Goal: Task Accomplishment & Management: Manage account settings

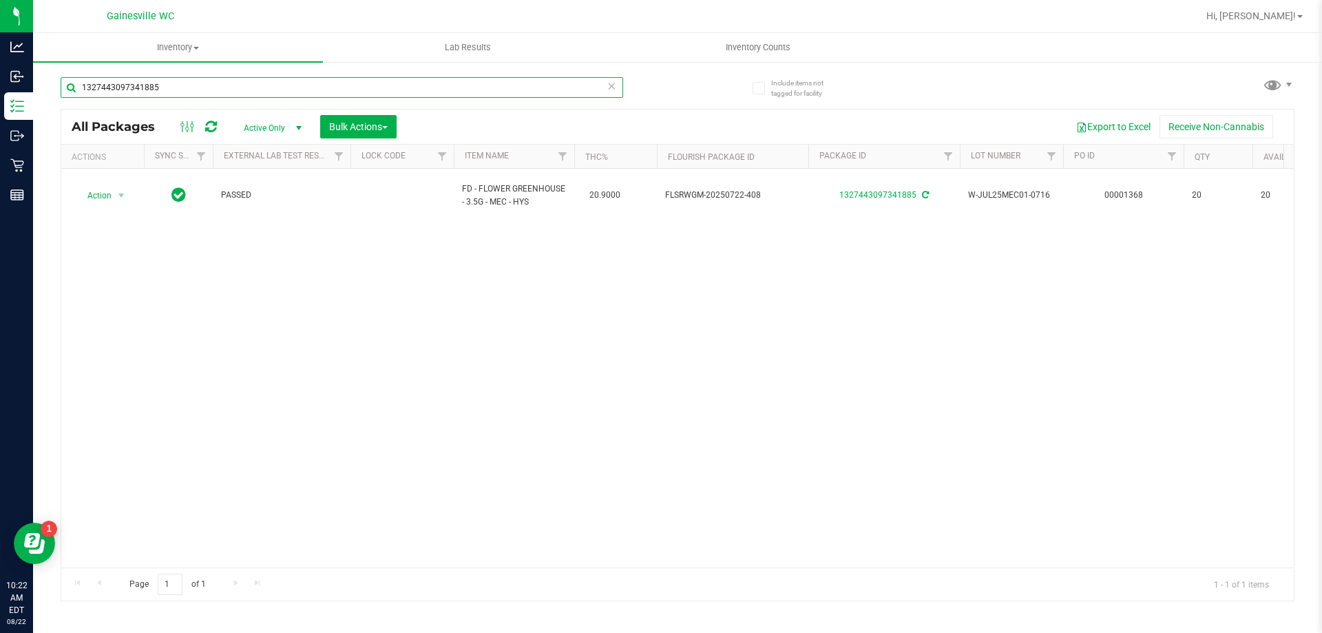
click at [158, 89] on input "1327443097341885" at bounding box center [342, 87] width 562 height 21
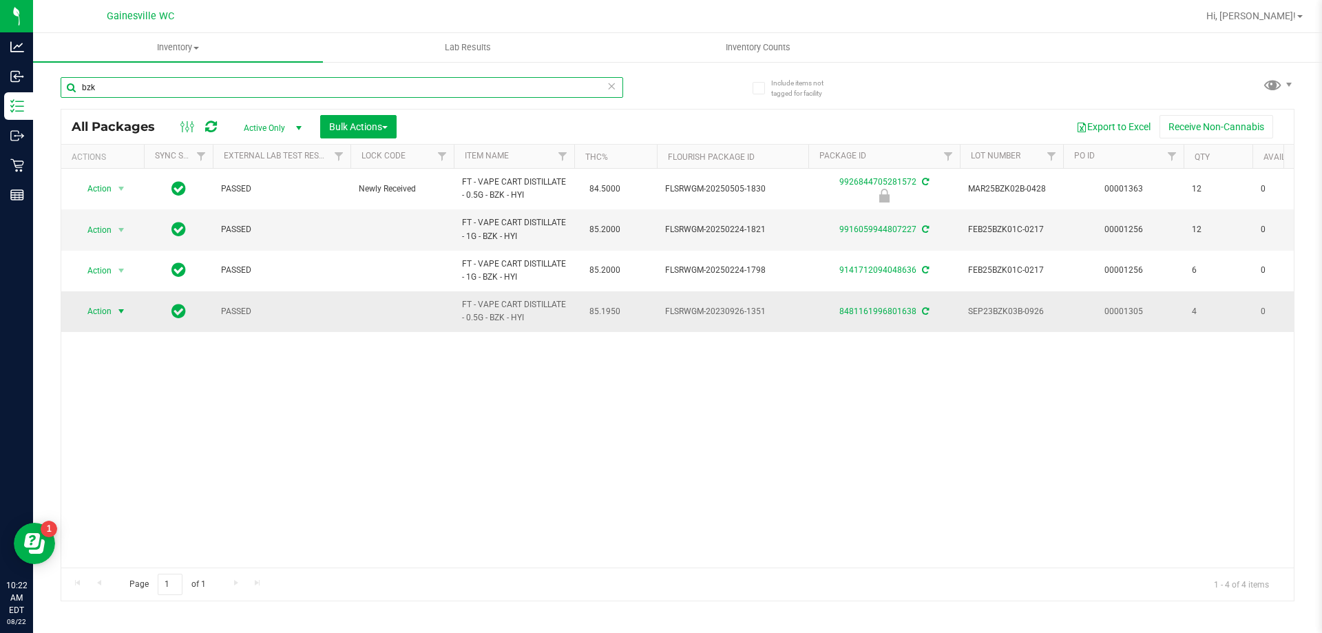
type input "bzk"
click at [123, 317] on span "select" at bounding box center [121, 311] width 11 height 11
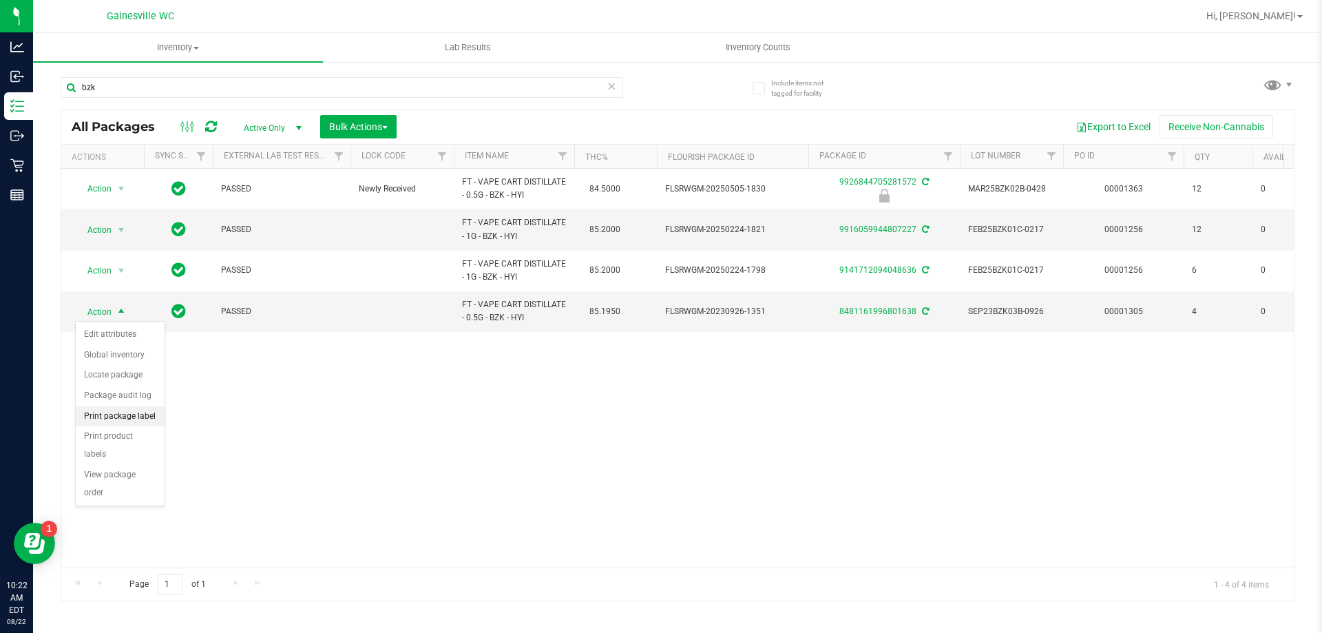
click at [147, 411] on li "Print package label" at bounding box center [120, 416] width 89 height 21
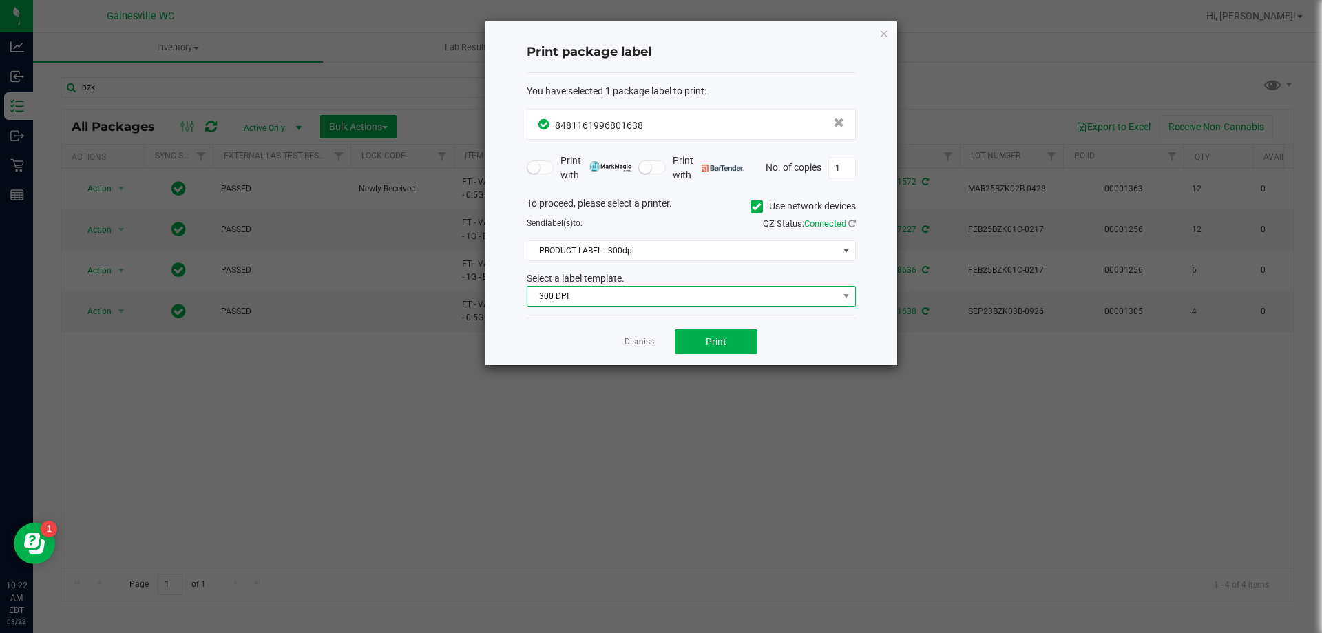
click at [609, 293] on span "300 DPI" at bounding box center [682, 295] width 310 height 19
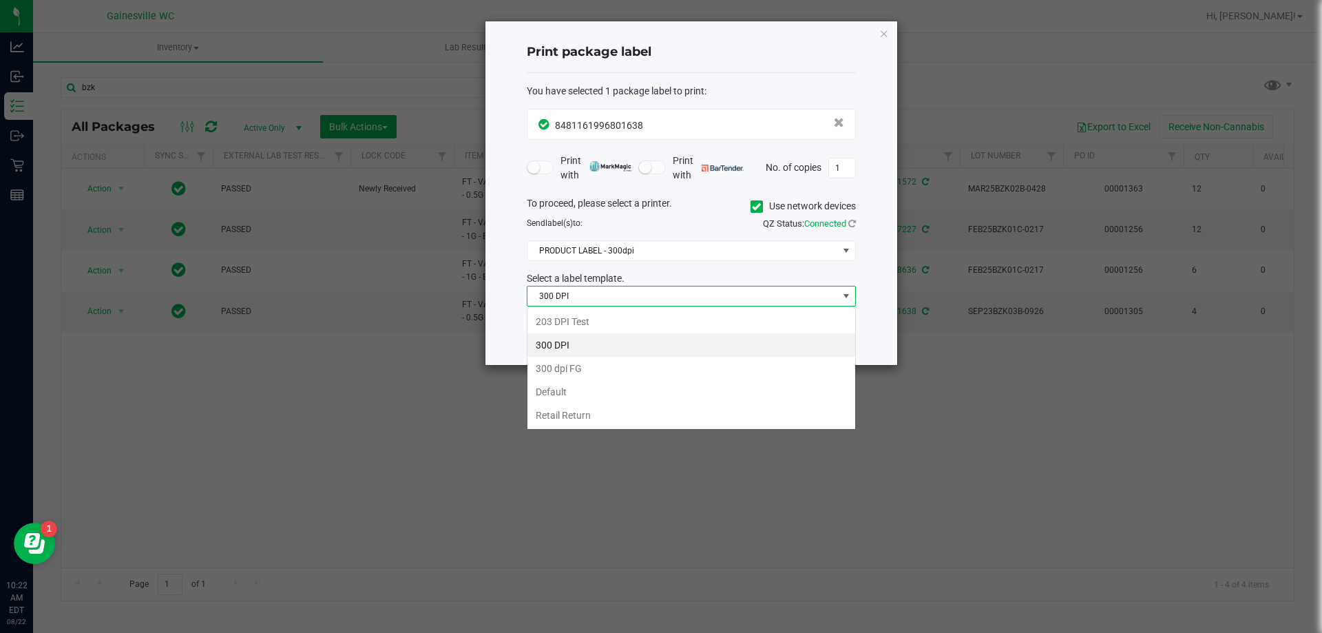
scroll to position [21, 329]
click at [608, 385] on li "Default" at bounding box center [691, 391] width 328 height 23
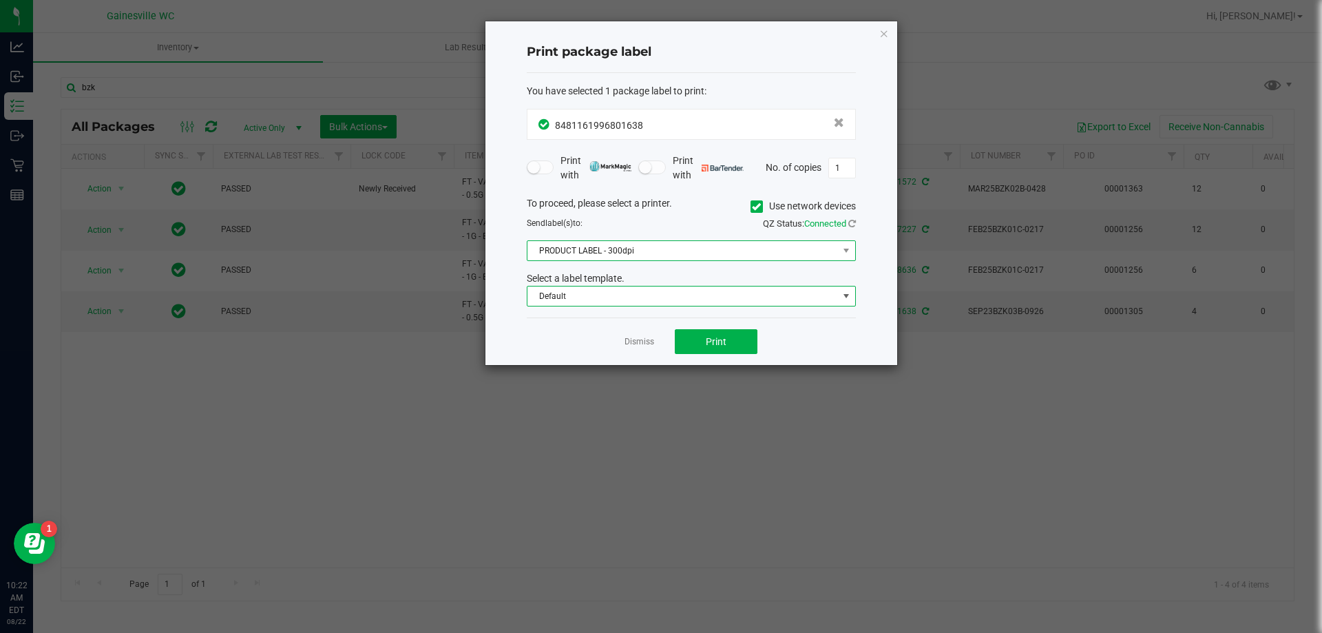
click at [712, 251] on span "PRODUCT LABEL - 300dpi" at bounding box center [682, 250] width 310 height 19
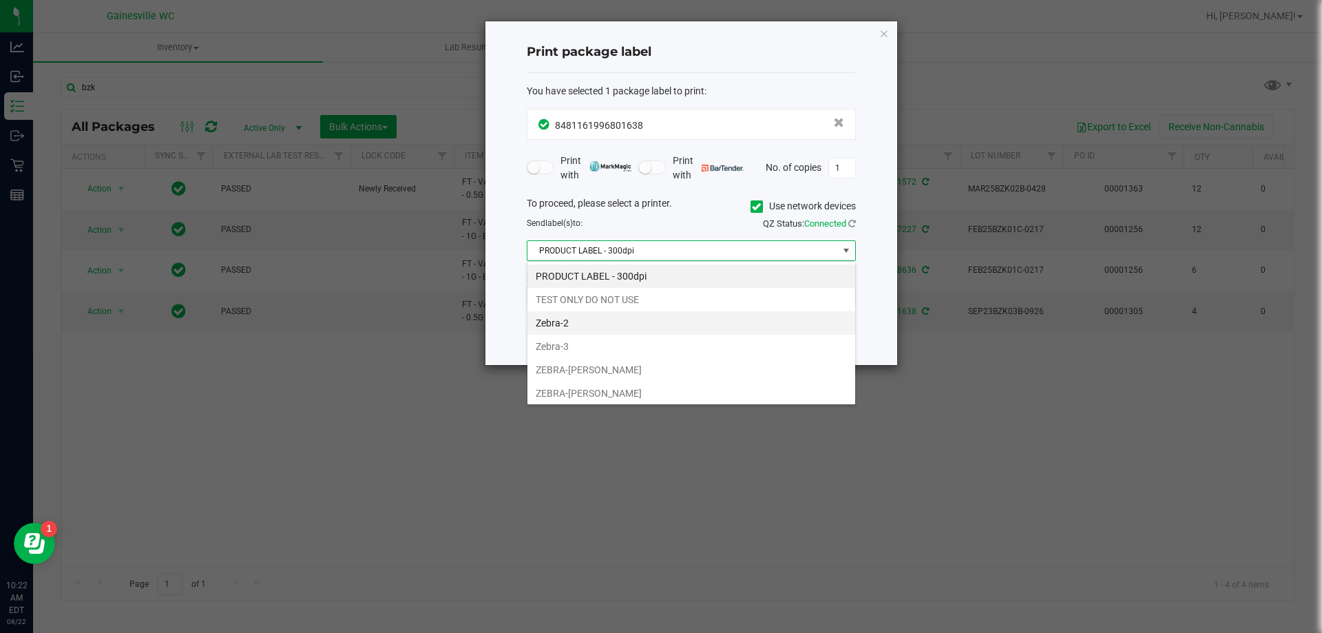
click at [690, 318] on li "Zebra-2" at bounding box center [691, 322] width 328 height 23
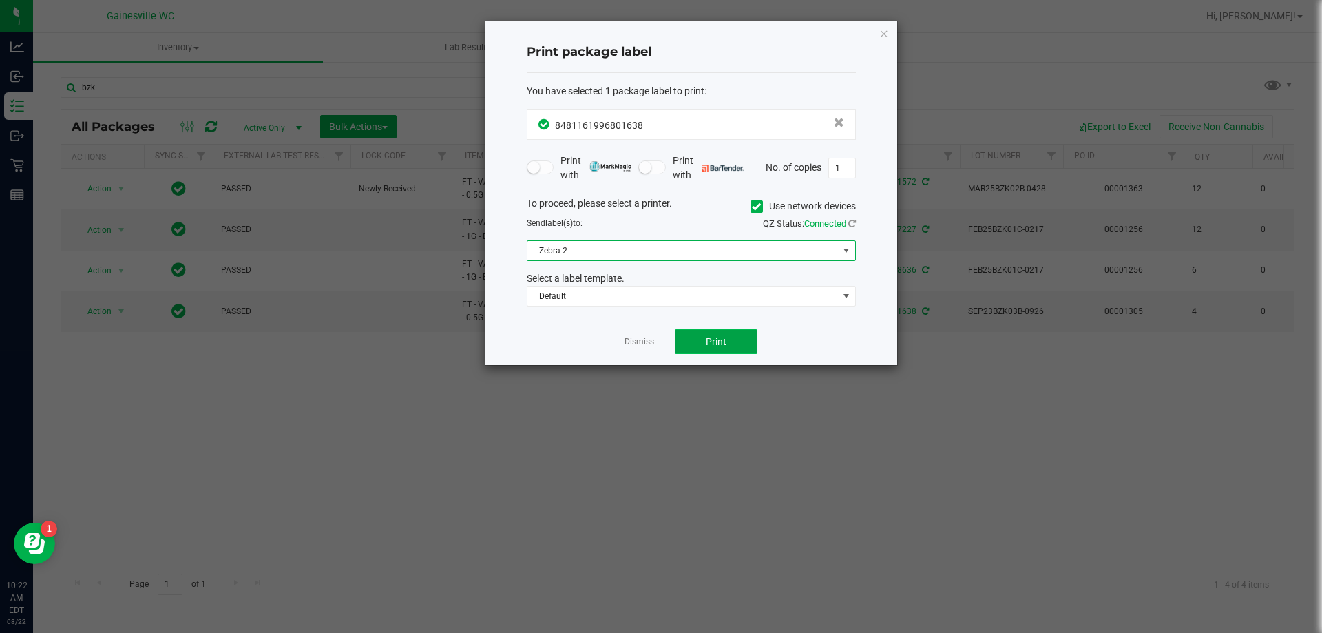
click at [707, 345] on span "Print" at bounding box center [716, 341] width 21 height 11
click at [633, 352] on div "Dismiss Print" at bounding box center [691, 340] width 329 height 47
click at [633, 347] on link "Dismiss" at bounding box center [639, 342] width 30 height 12
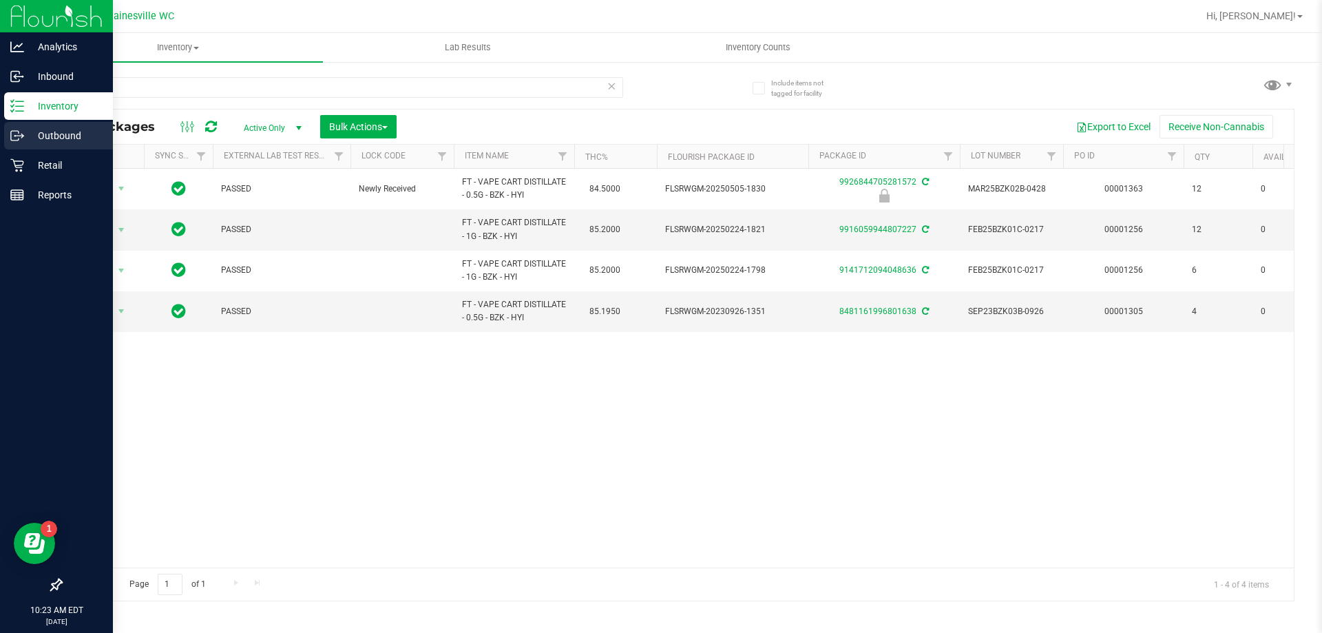
click at [32, 123] on div "Outbound" at bounding box center [58, 136] width 109 height 28
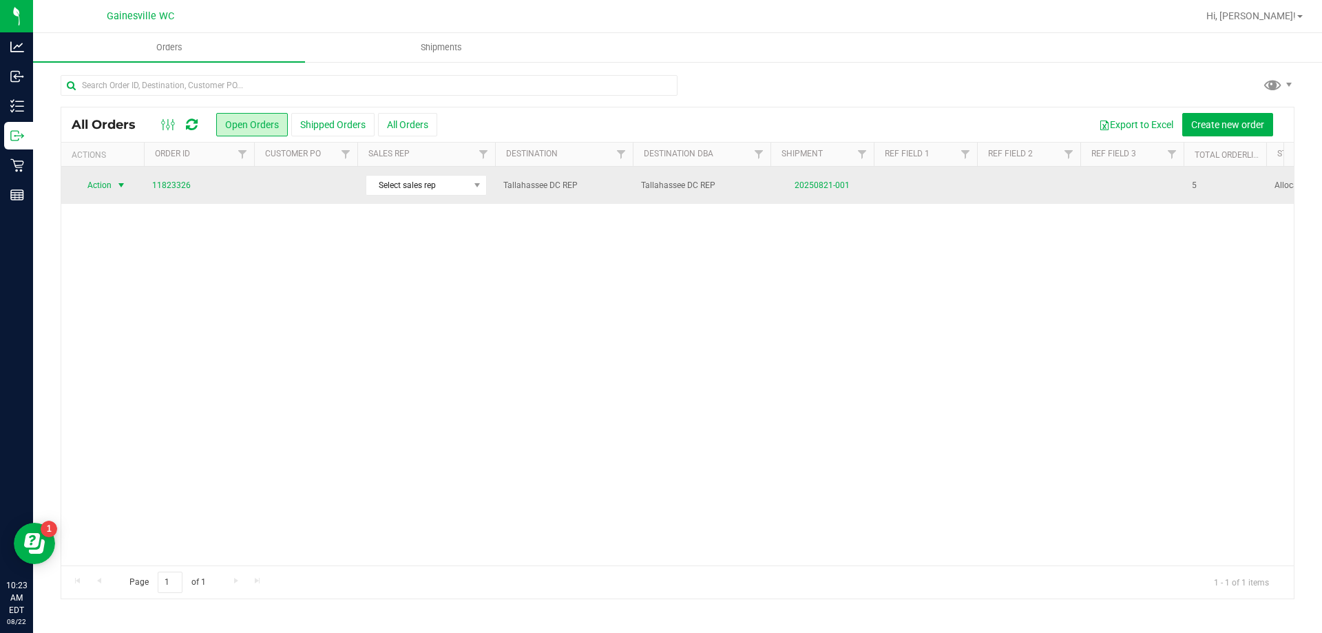
click at [104, 189] on span "Action" at bounding box center [93, 185] width 37 height 19
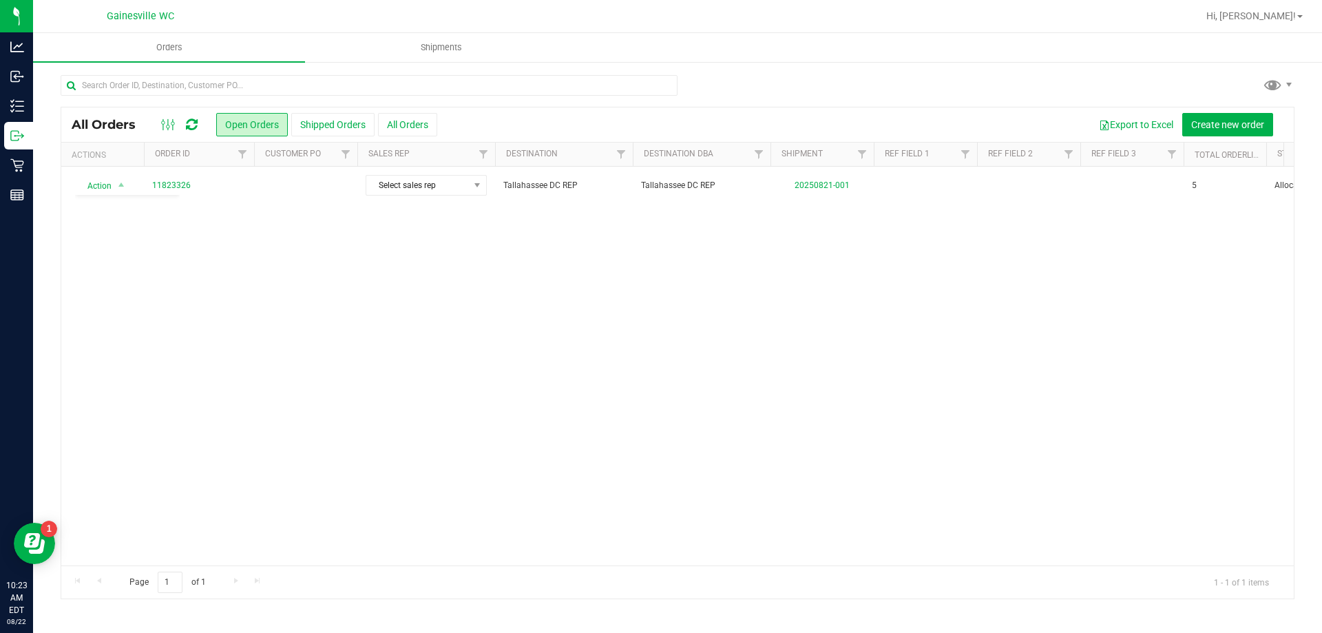
click at [211, 265] on div "Action Action Cancel order Clone order Edit order Mark as fully paid Order audi…" at bounding box center [677, 366] width 1232 height 399
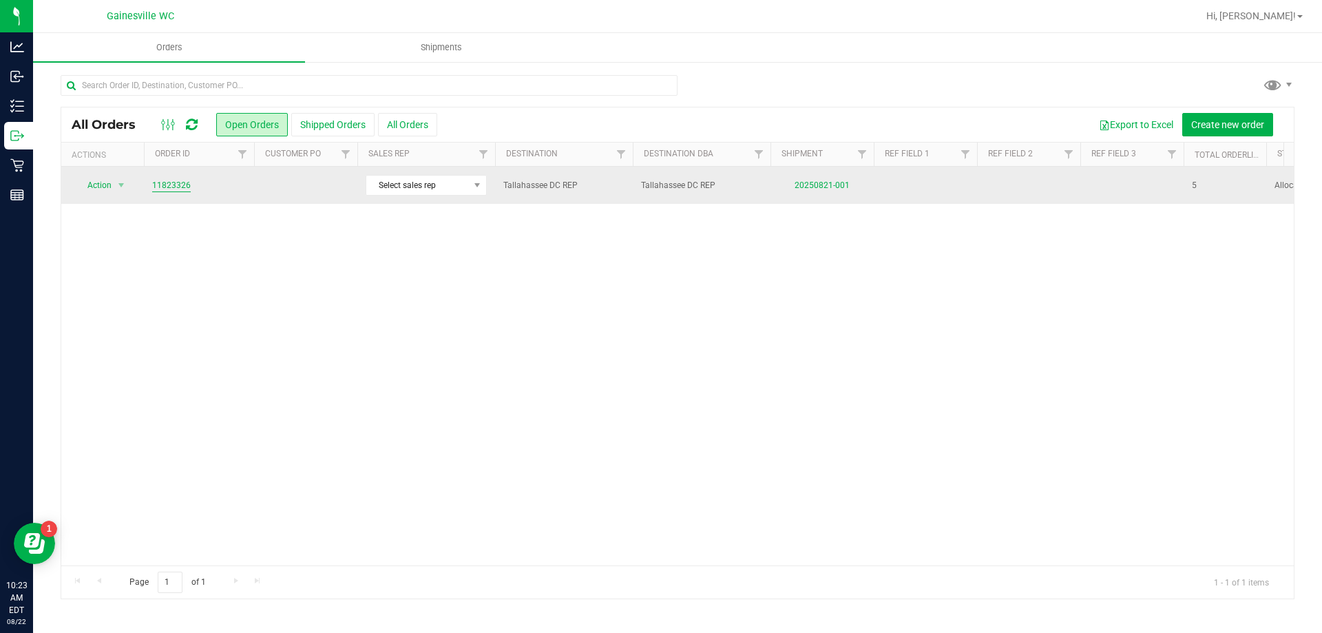
click at [181, 188] on link "11823326" at bounding box center [171, 185] width 39 height 13
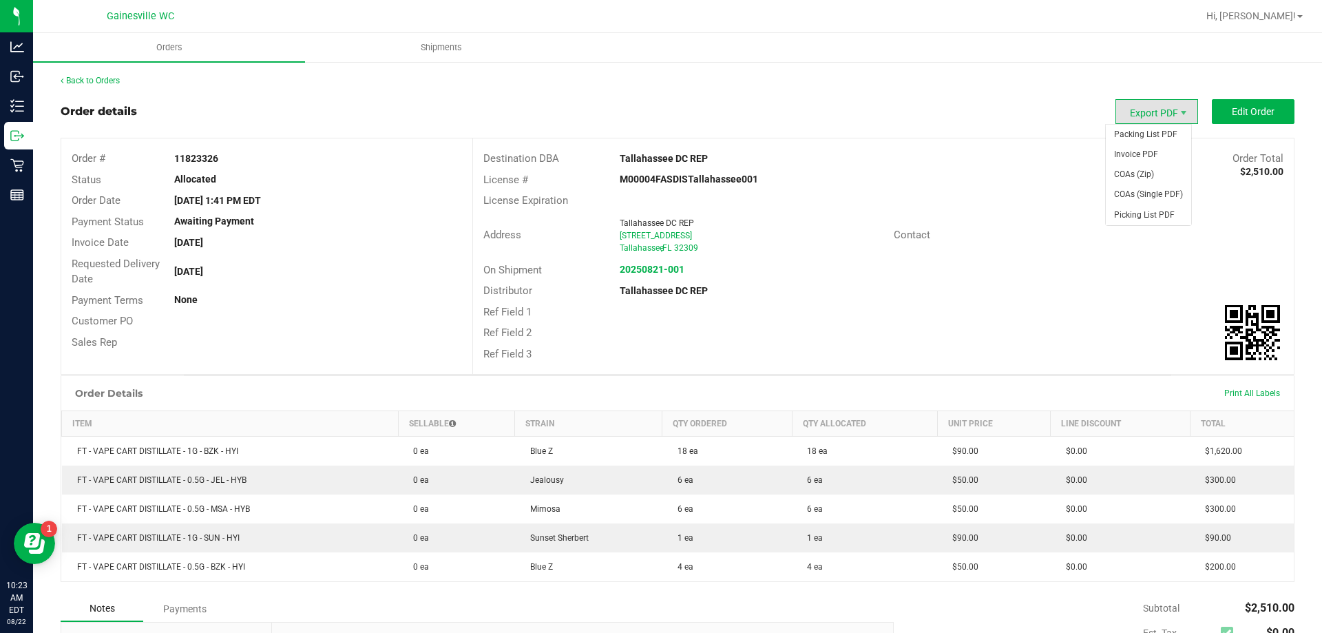
click at [1135, 101] on span "Export PDF" at bounding box center [1156, 111] width 83 height 25
click at [1158, 105] on span "Export PDF" at bounding box center [1156, 111] width 83 height 25
click at [1052, 211] on div "Address [GEOGRAPHIC_DATA][STREET_ADDRESS] Contact" at bounding box center [883, 235] width 821 height 48
click at [96, 78] on link "Back to Orders" at bounding box center [90, 81] width 59 height 10
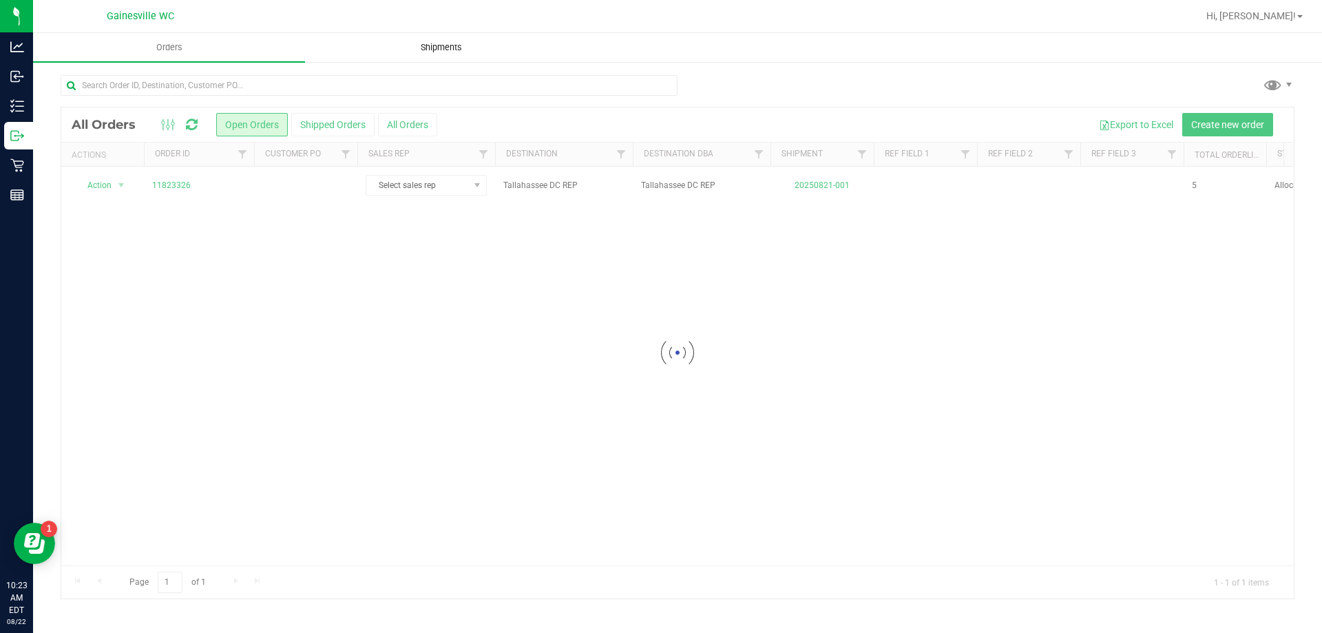
click at [442, 47] on span "Shipments" at bounding box center [441, 47] width 78 height 12
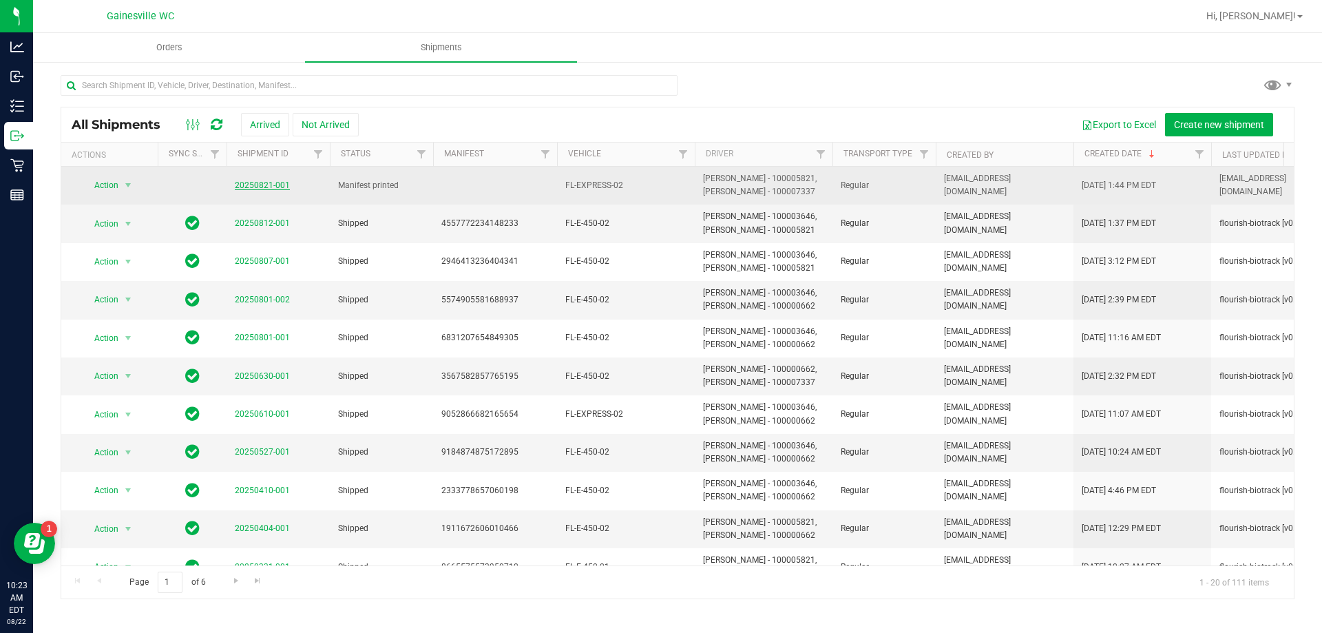
click at [265, 183] on link "20250821-001" at bounding box center [262, 185] width 55 height 10
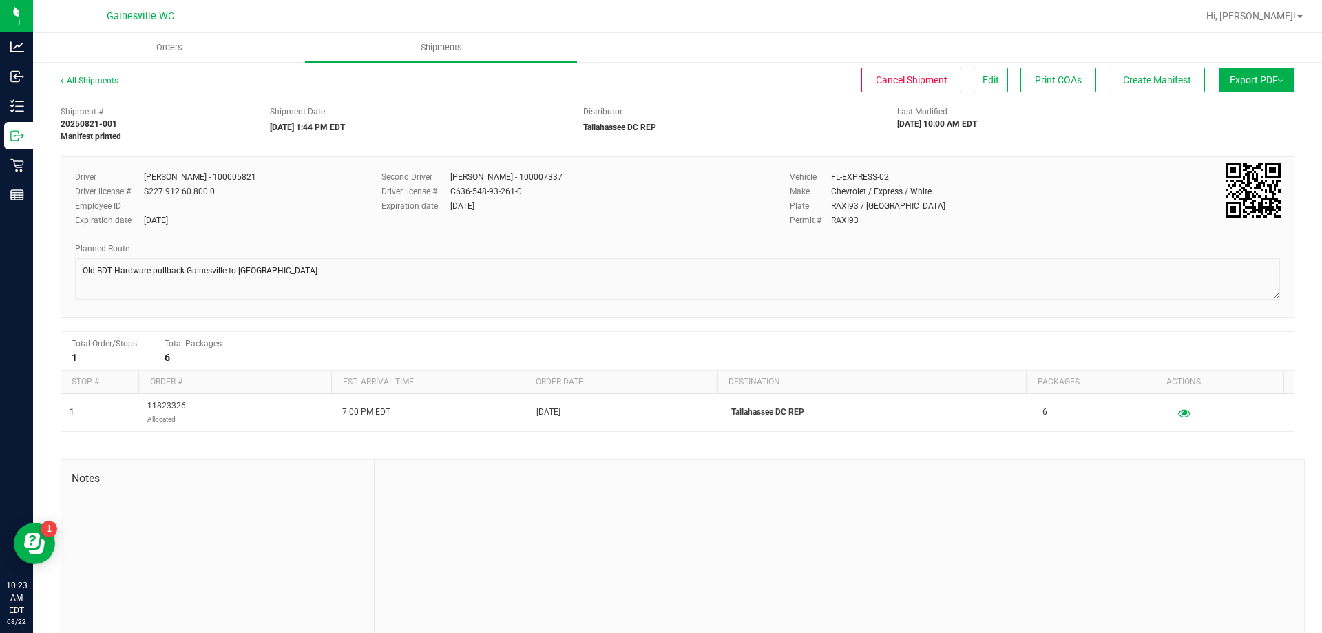
click at [1218, 78] on button "Export PDF" at bounding box center [1256, 79] width 76 height 25
click at [1206, 108] on span "Manifest by Package ID" at bounding box center [1235, 110] width 87 height 10
click at [986, 83] on button "Edit" at bounding box center [990, 79] width 34 height 25
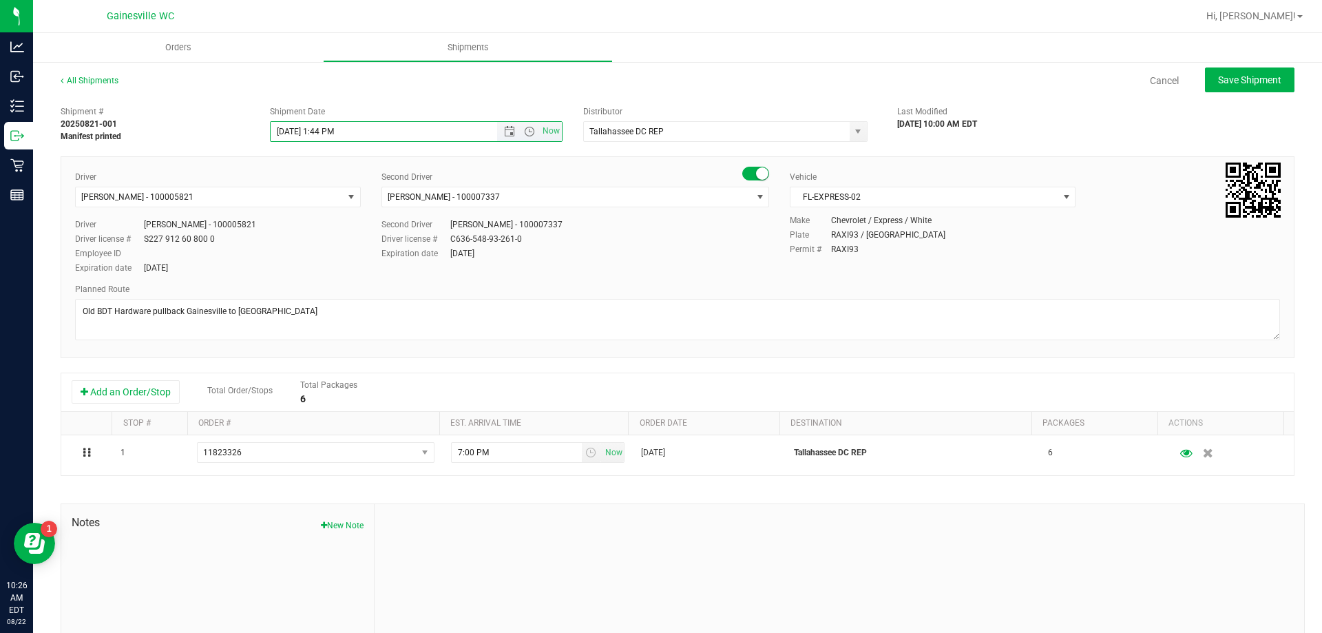
click at [406, 133] on input "[DATE] 1:44 PM" at bounding box center [396, 131] width 251 height 19
click at [360, 129] on input "[DATE] 1:44 PM" at bounding box center [396, 131] width 251 height 19
click at [295, 129] on input "[DATE] 1:44 PM" at bounding box center [396, 131] width 251 height 19
click at [291, 129] on input "[DATE] 1:44 PM" at bounding box center [396, 131] width 251 height 19
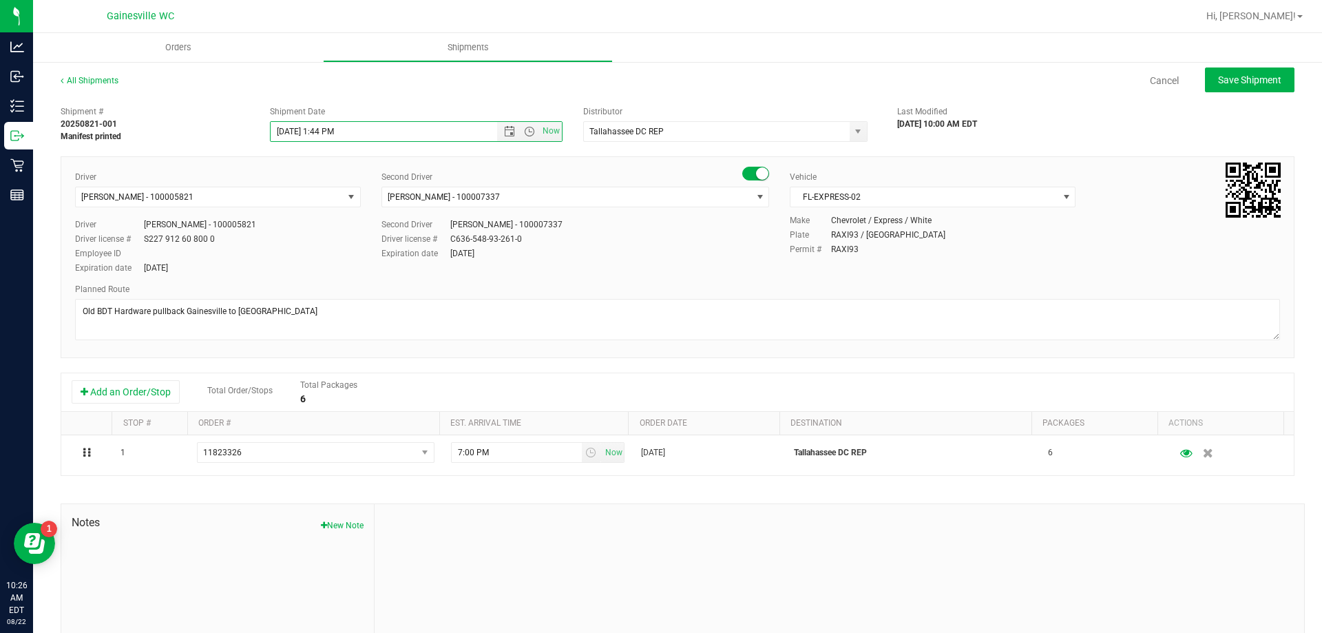
click at [241, 129] on div "20250821-001" at bounding box center [155, 124] width 189 height 12
click at [1220, 86] on button "Save Shipment" at bounding box center [1249, 79] width 89 height 25
type input "[DATE] 5:44 PM"
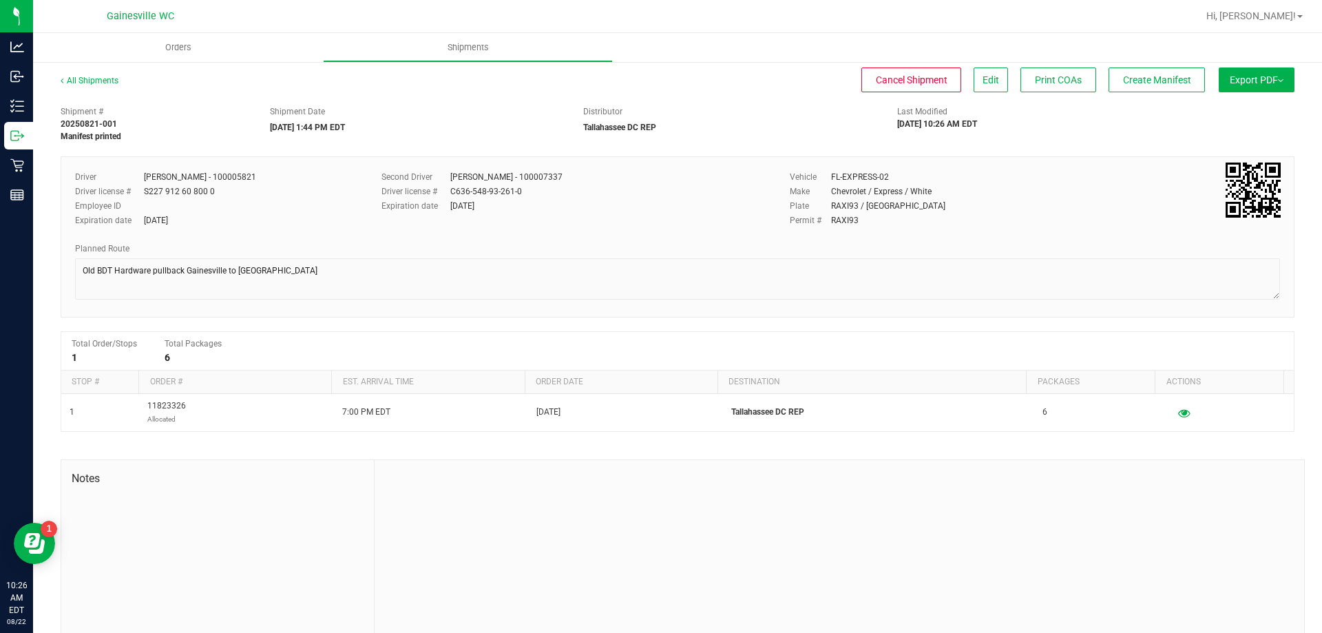
click at [1238, 82] on button "Export PDF" at bounding box center [1256, 79] width 76 height 25
click at [1229, 107] on span "Manifest by Package ID" at bounding box center [1235, 110] width 87 height 10
